Goal: Find specific page/section: Find specific page/section

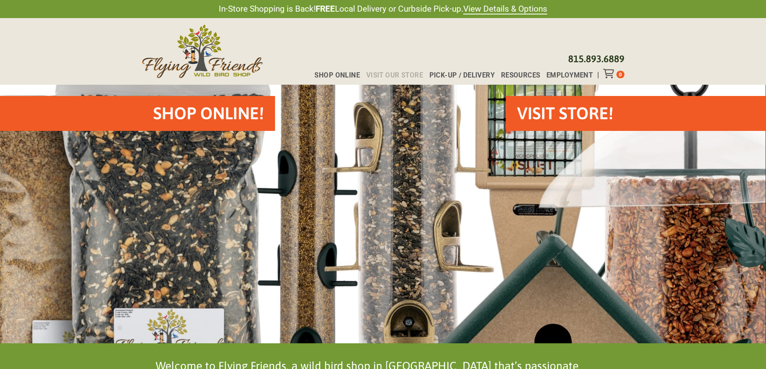
click at [392, 74] on span "Visit Our Store" at bounding box center [394, 75] width 57 height 7
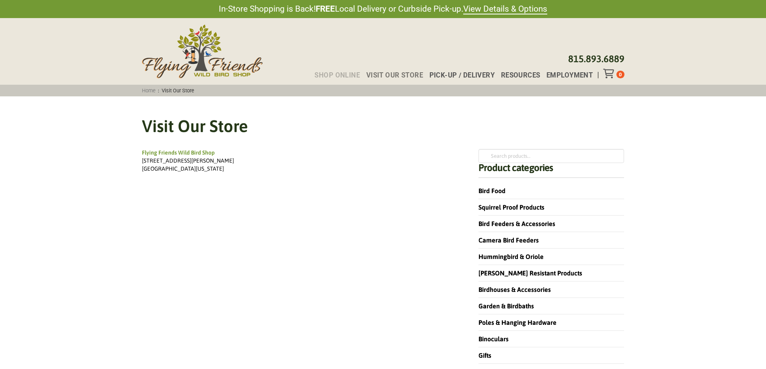
click at [343, 76] on span "Shop Online" at bounding box center [336, 75] width 45 height 7
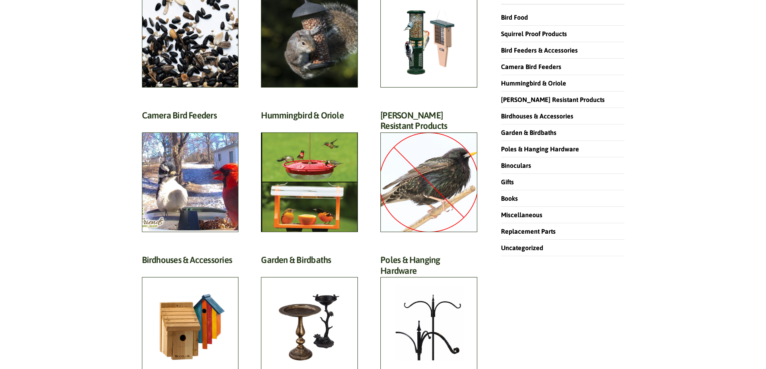
scroll to position [161, 0]
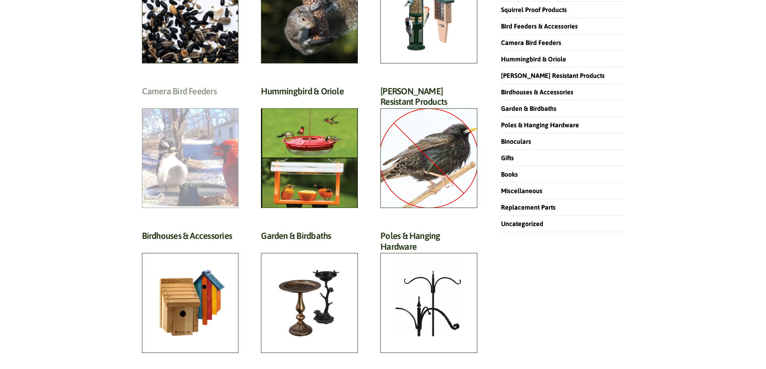
click at [191, 101] on h2 "Camera Bird Feeders (2)" at bounding box center [190, 93] width 97 height 15
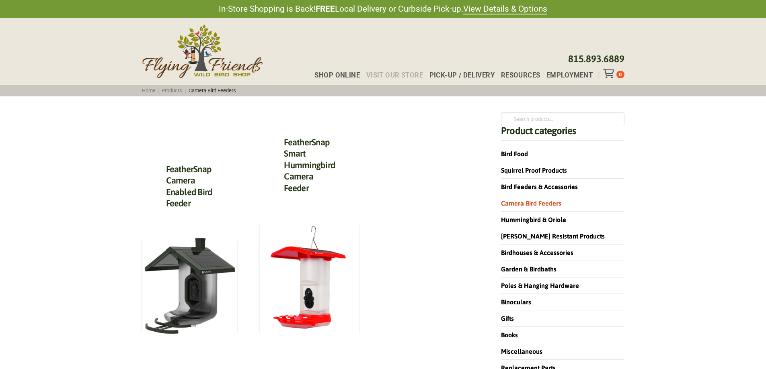
click at [390, 72] on span "Visit Our Store" at bounding box center [394, 75] width 57 height 7
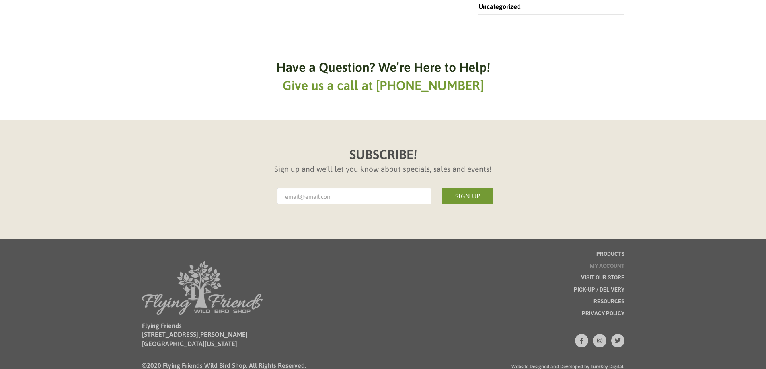
scroll to position [402, 0]
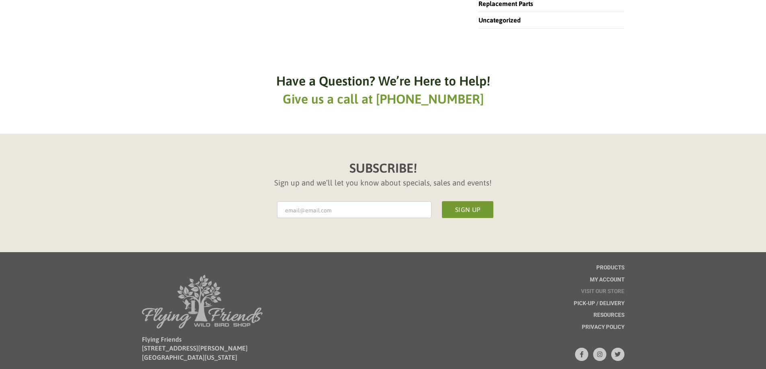
click at [597, 290] on span "Visit Our Store" at bounding box center [602, 292] width 43 height 6
